Goal: Task Accomplishment & Management: Manage account settings

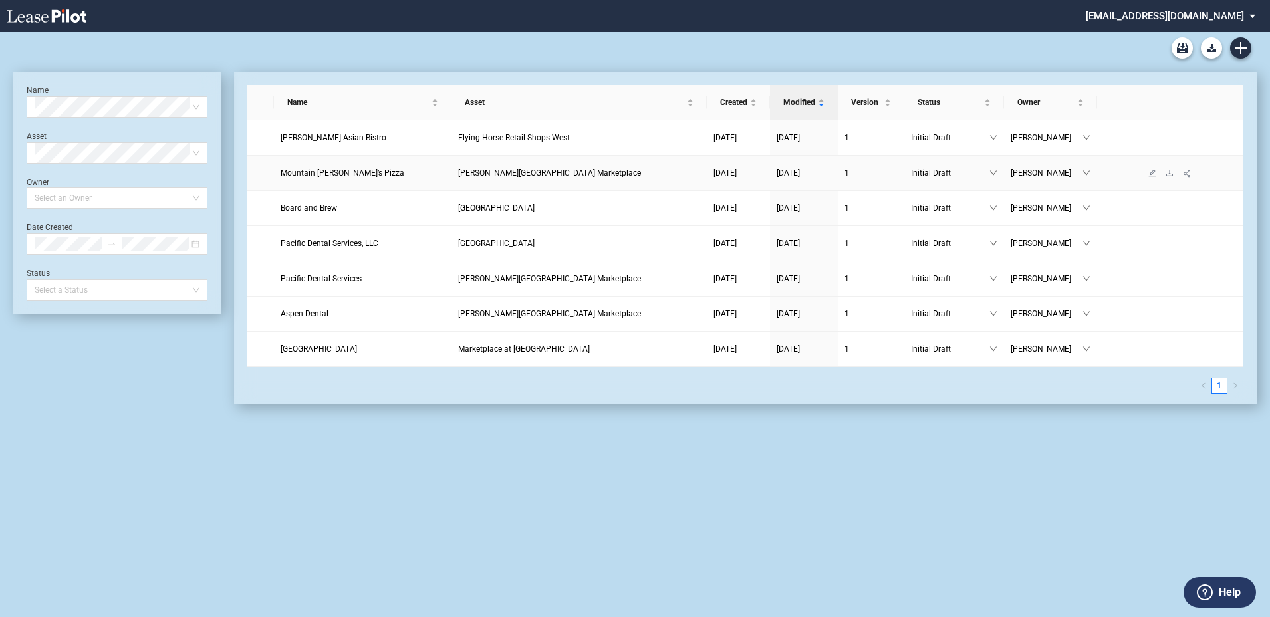
click at [729, 171] on span "[DATE]" at bounding box center [725, 172] width 23 height 9
click at [1150, 13] on md-select "barclaygroup@leasepilot.co Super Admin Area Admin Area Settings Sign Out" at bounding box center [1176, 15] width 182 height 30
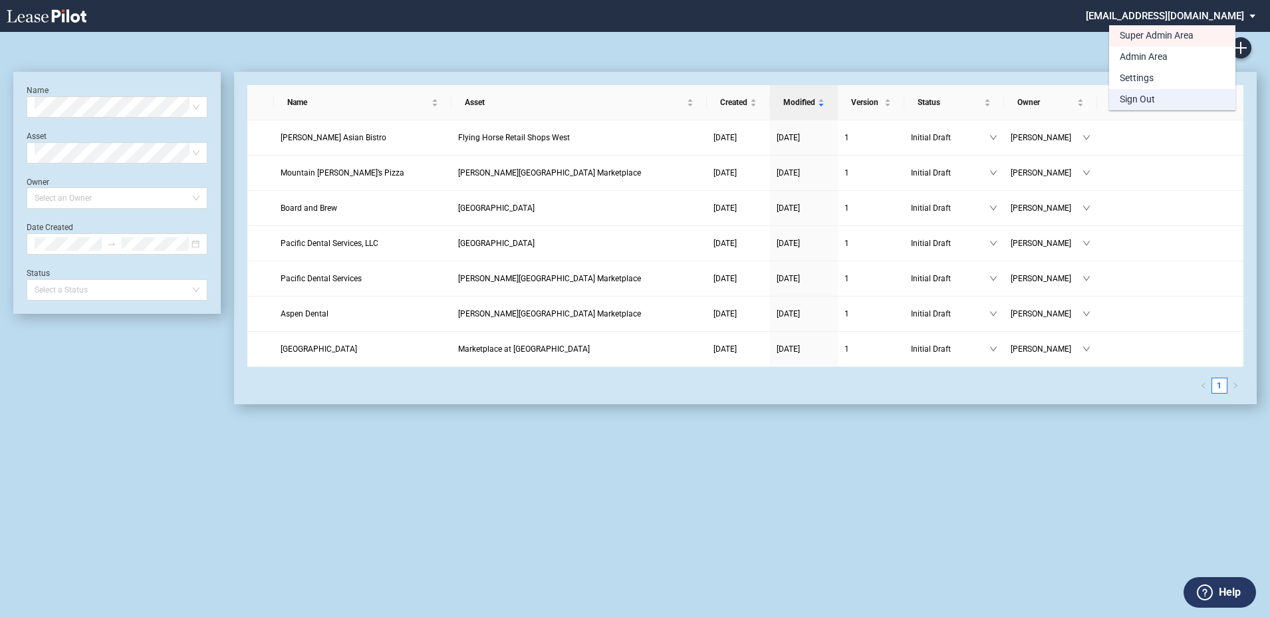
click at [1139, 99] on div "Sign Out" at bounding box center [1137, 99] width 35 height 13
